Goal: Information Seeking & Learning: Stay updated

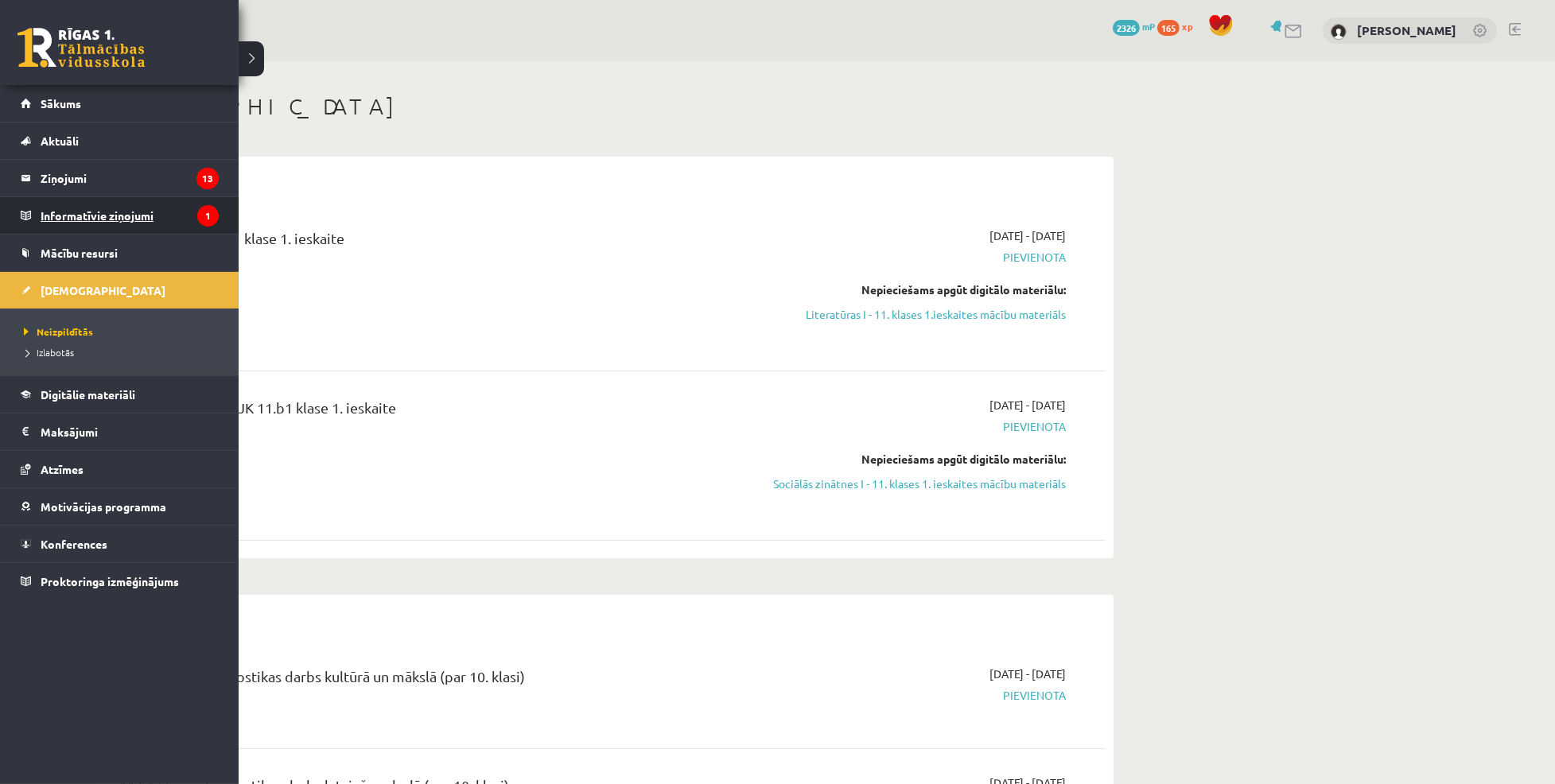
click at [97, 206] on legend "Informatīvie ziņojumi 1" at bounding box center [129, 215] width 179 height 36
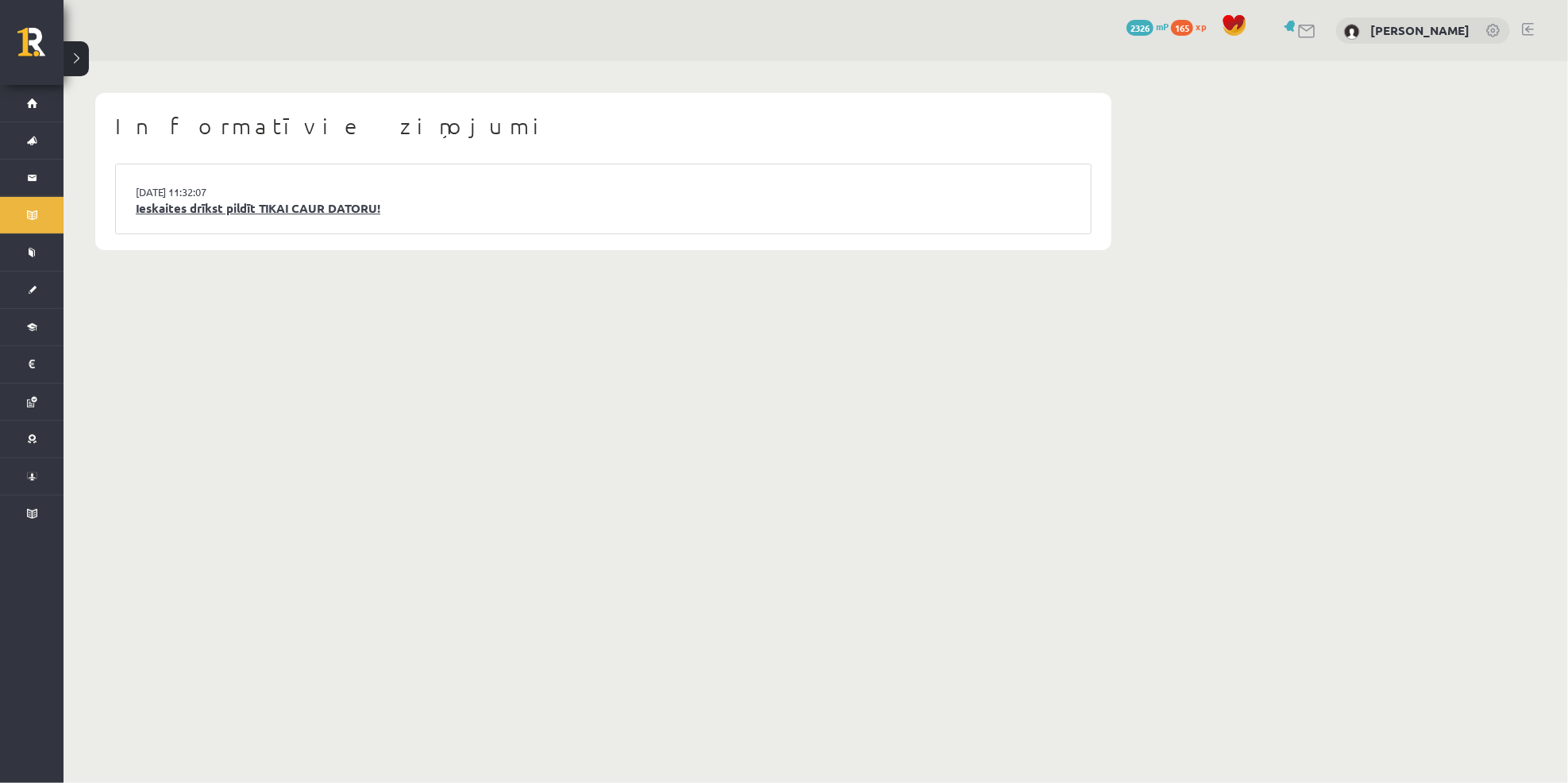
click at [172, 211] on link "Ieskaites drīkst pildīt TIKAI CAUR DATORU!" at bounding box center [604, 209] width 936 height 19
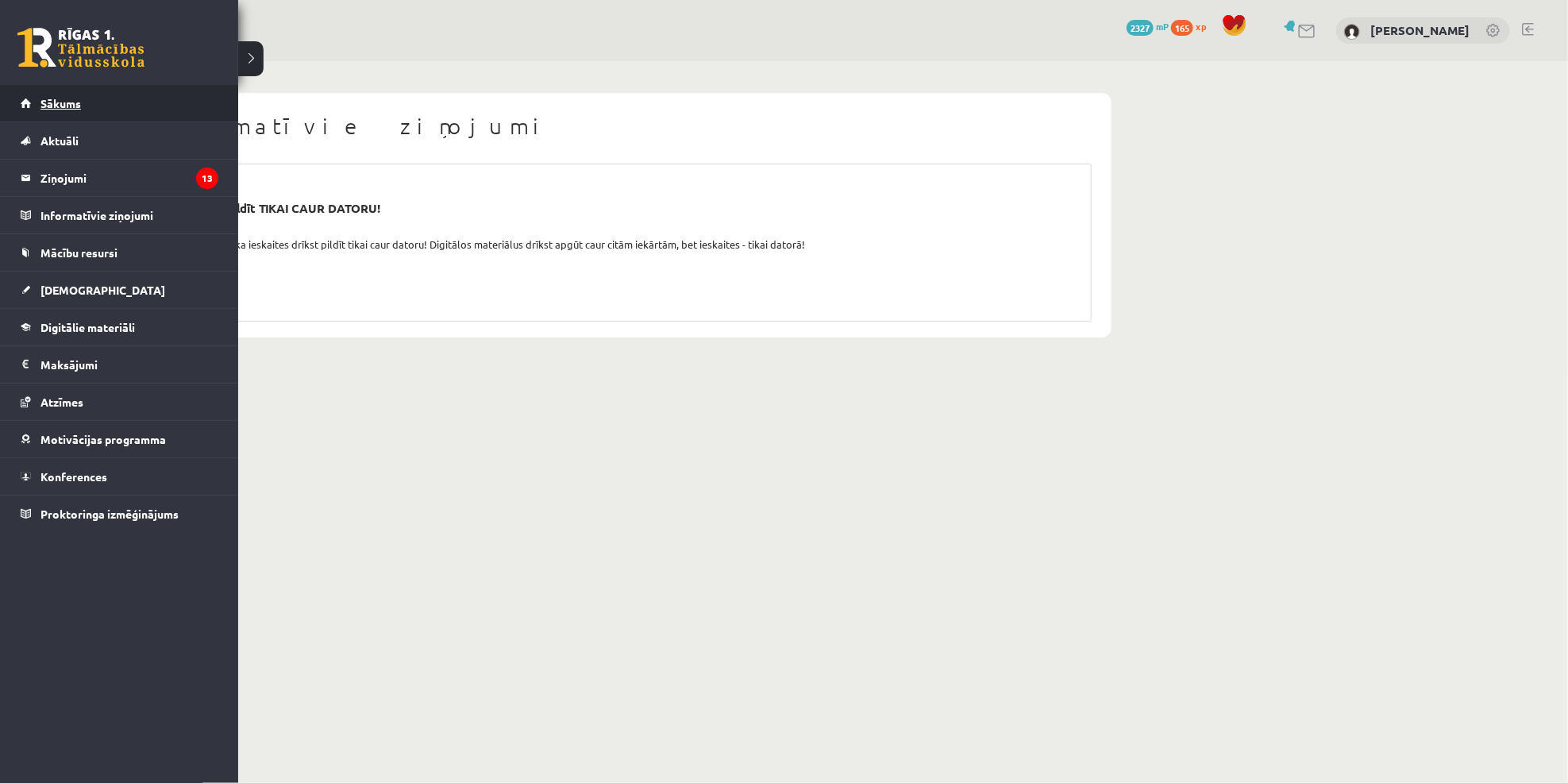
click at [74, 108] on span "Sākums" at bounding box center [61, 103] width 41 height 14
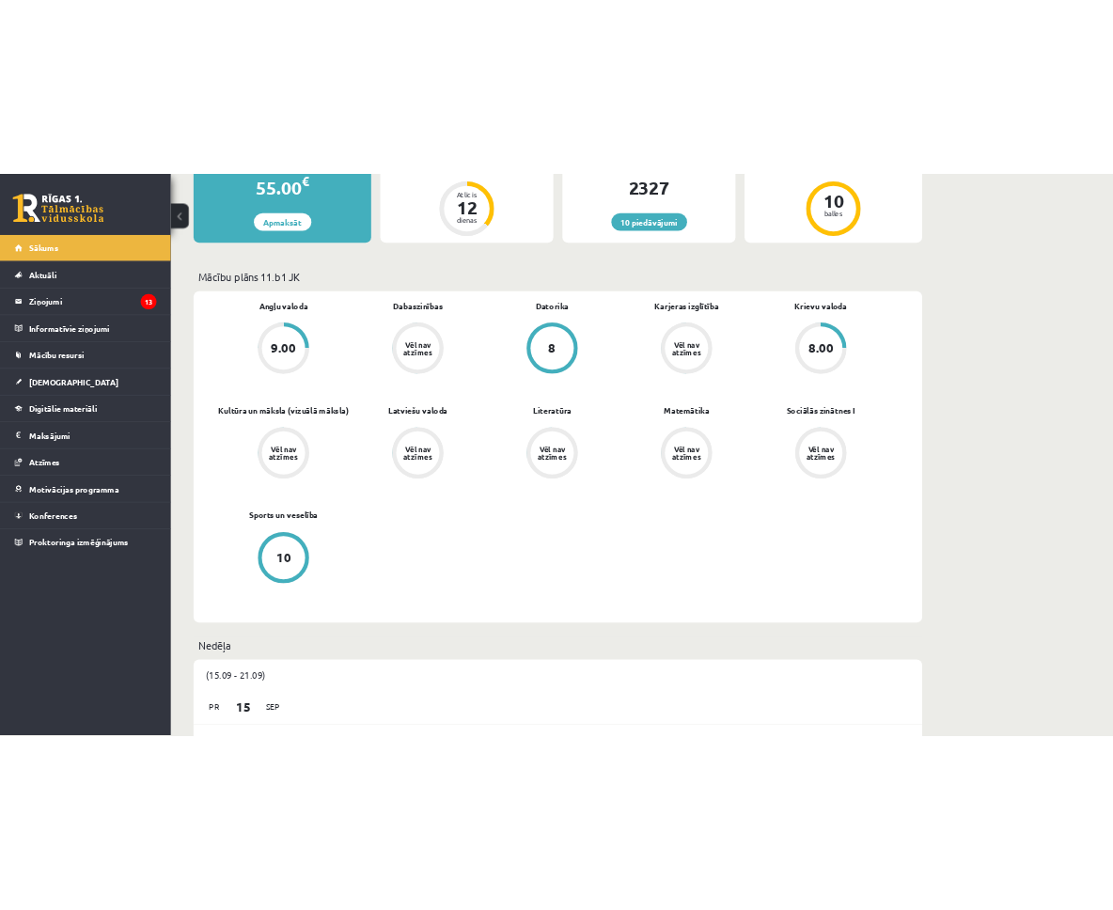
scroll to position [432, 0]
